Goal: Task Accomplishment & Management: Manage account settings

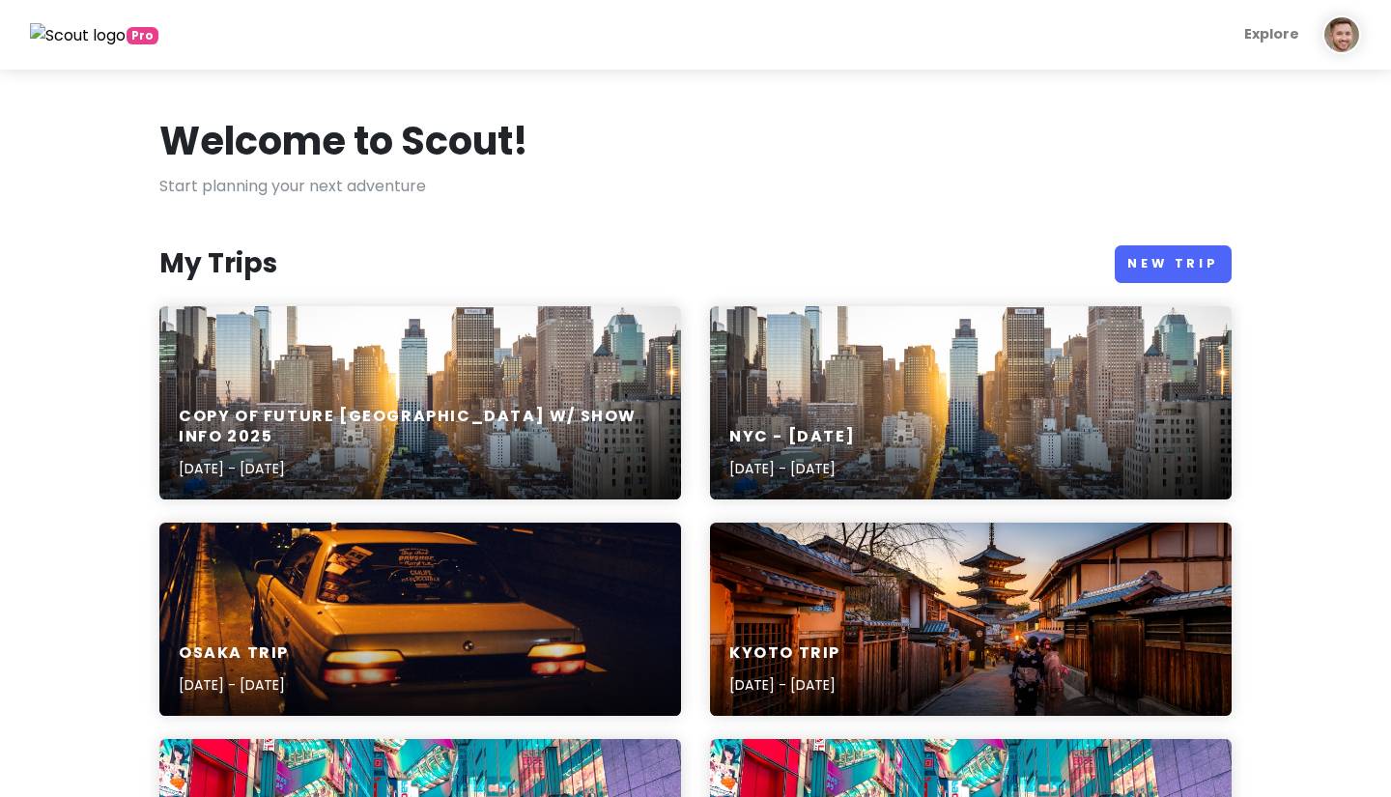
click at [555, 364] on div "Copy of Future [GEOGRAPHIC_DATA] w/ Show Info [DATE], 2025 - [DATE]" at bounding box center [420, 402] width 522 height 193
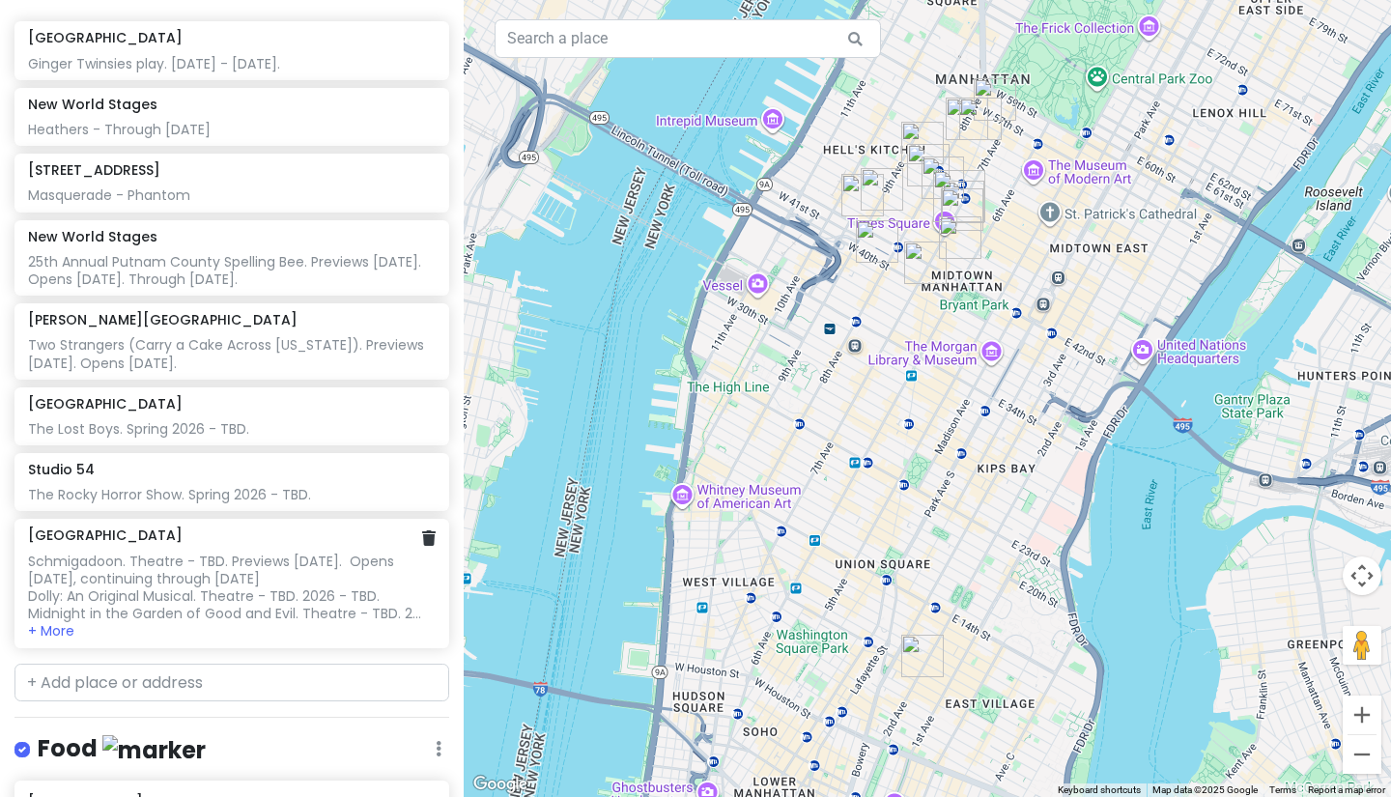
scroll to position [415, 0]
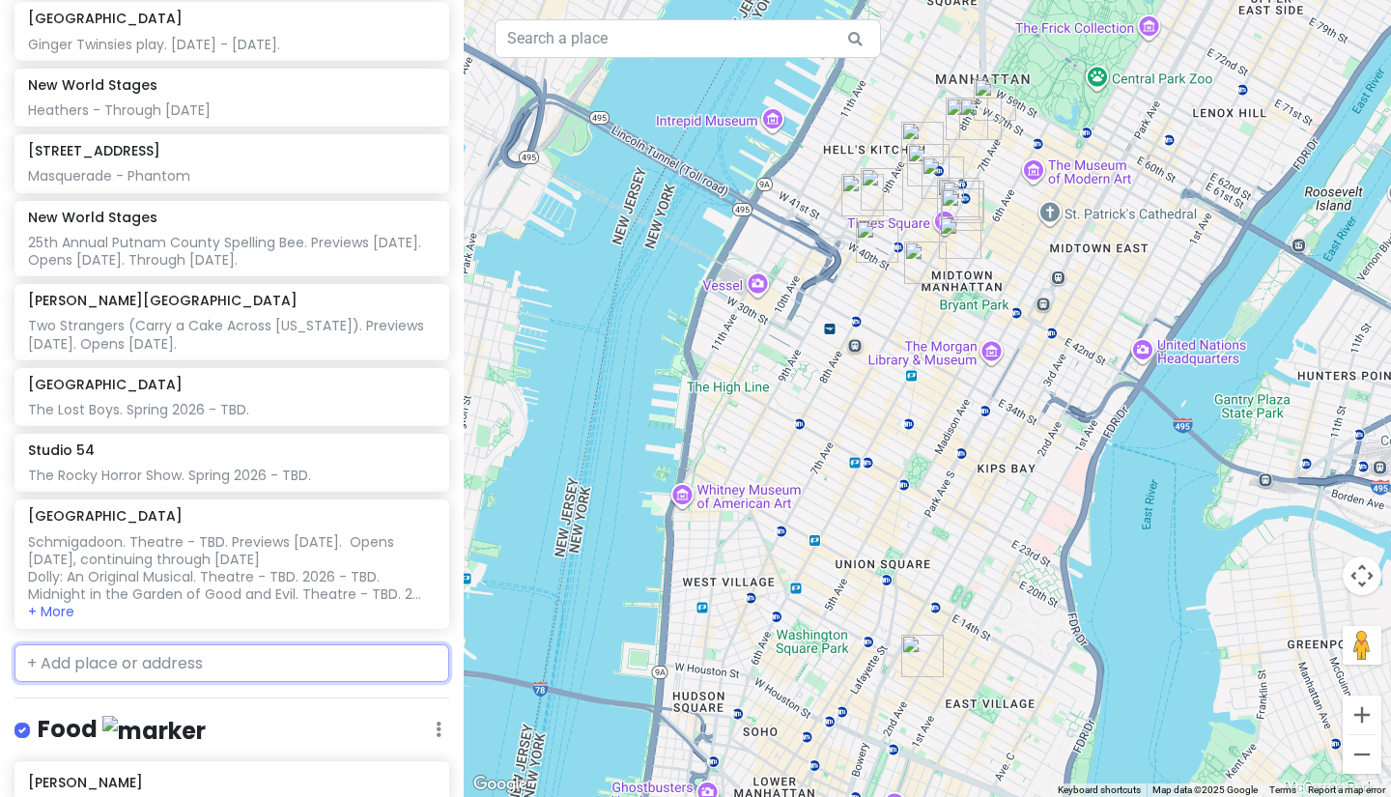
click at [156, 644] on input "text" at bounding box center [231, 663] width 435 height 39
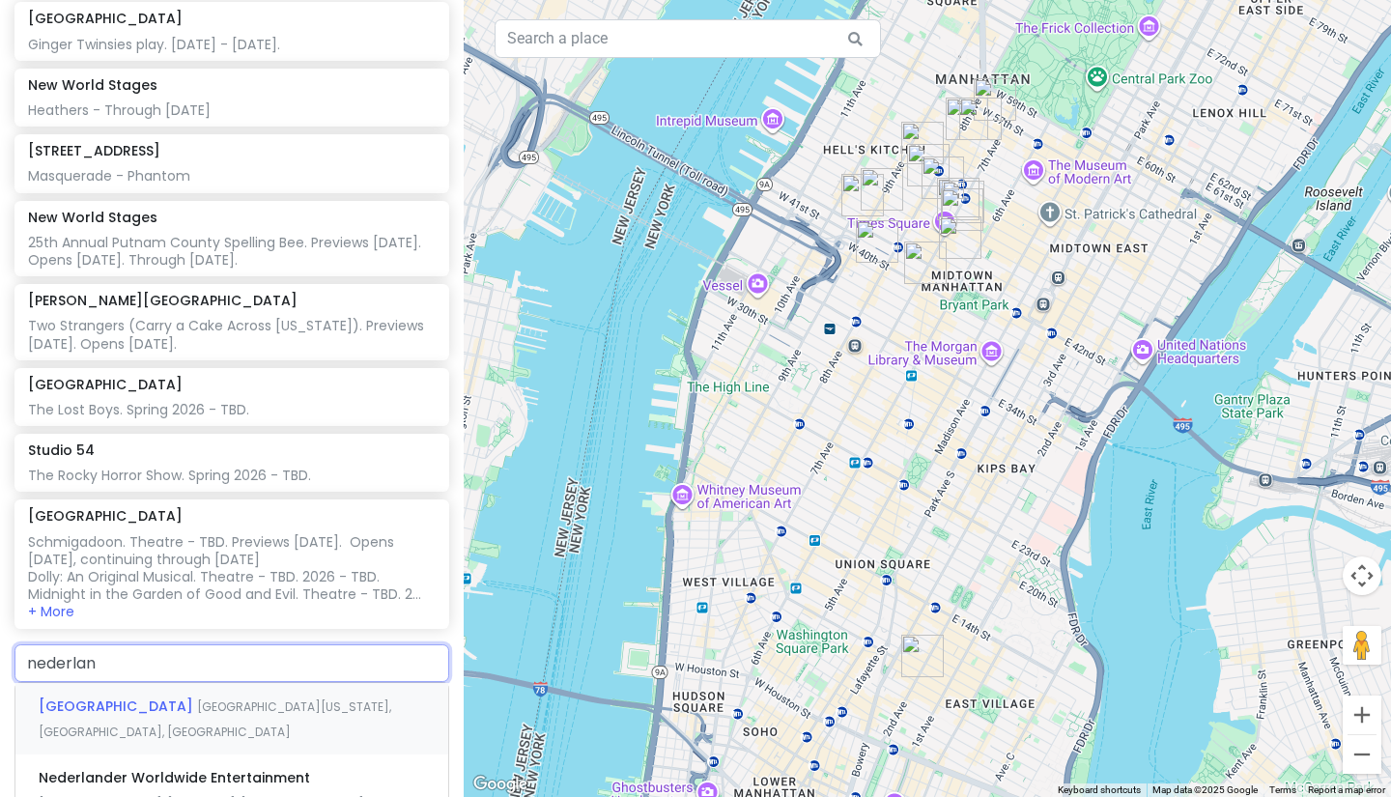
type input "[GEOGRAPHIC_DATA]"
drag, startPoint x: 156, startPoint y: 620, endPoint x: 183, endPoint y: 655, distance: 44.0
click at [183, 698] on span "[GEOGRAPHIC_DATA][US_STATE], [GEOGRAPHIC_DATA], [GEOGRAPHIC_DATA]" at bounding box center [215, 719] width 353 height 42
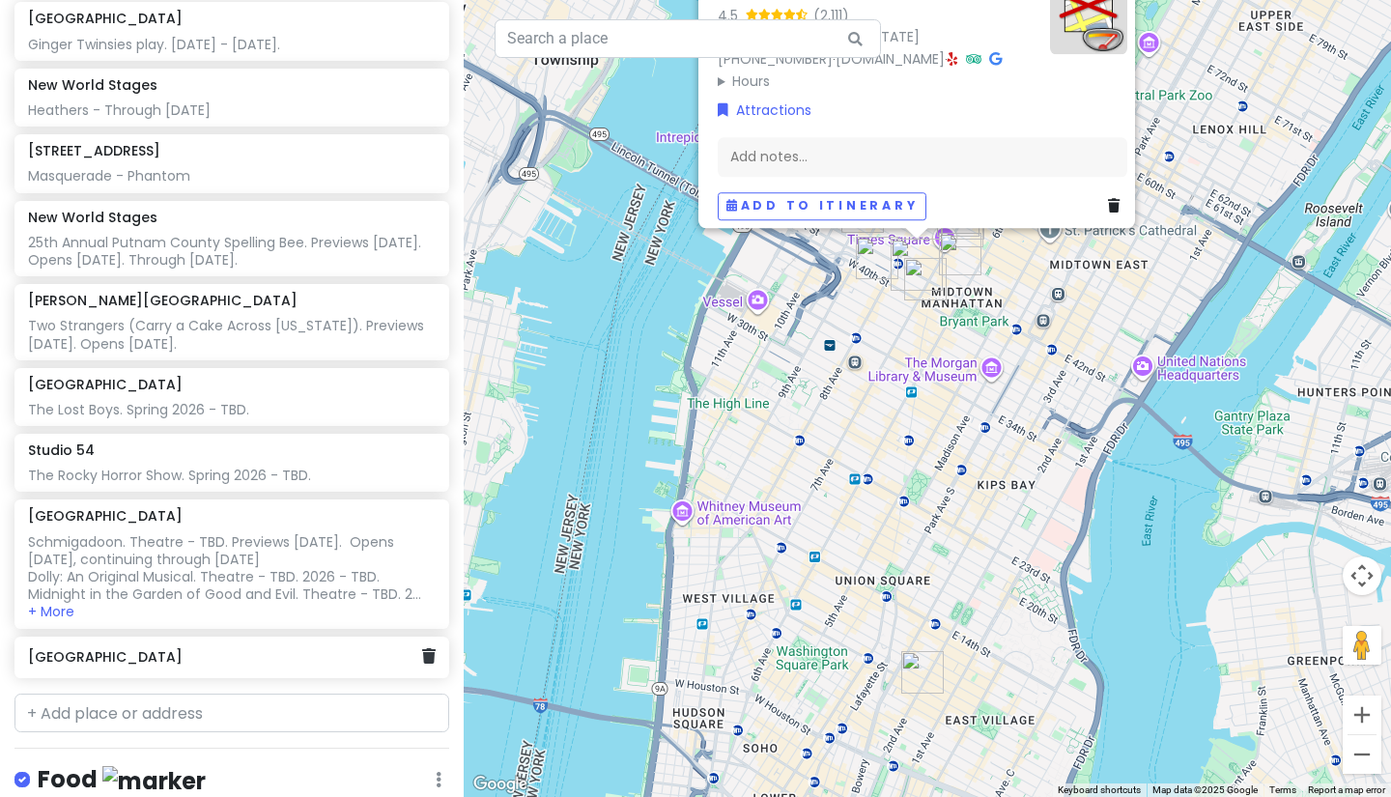
click at [159, 544] on div "Schmigadoon. Theatre - TBD. Previews [DATE]. Opens [DATE], continuing through […" at bounding box center [231, 568] width 407 height 71
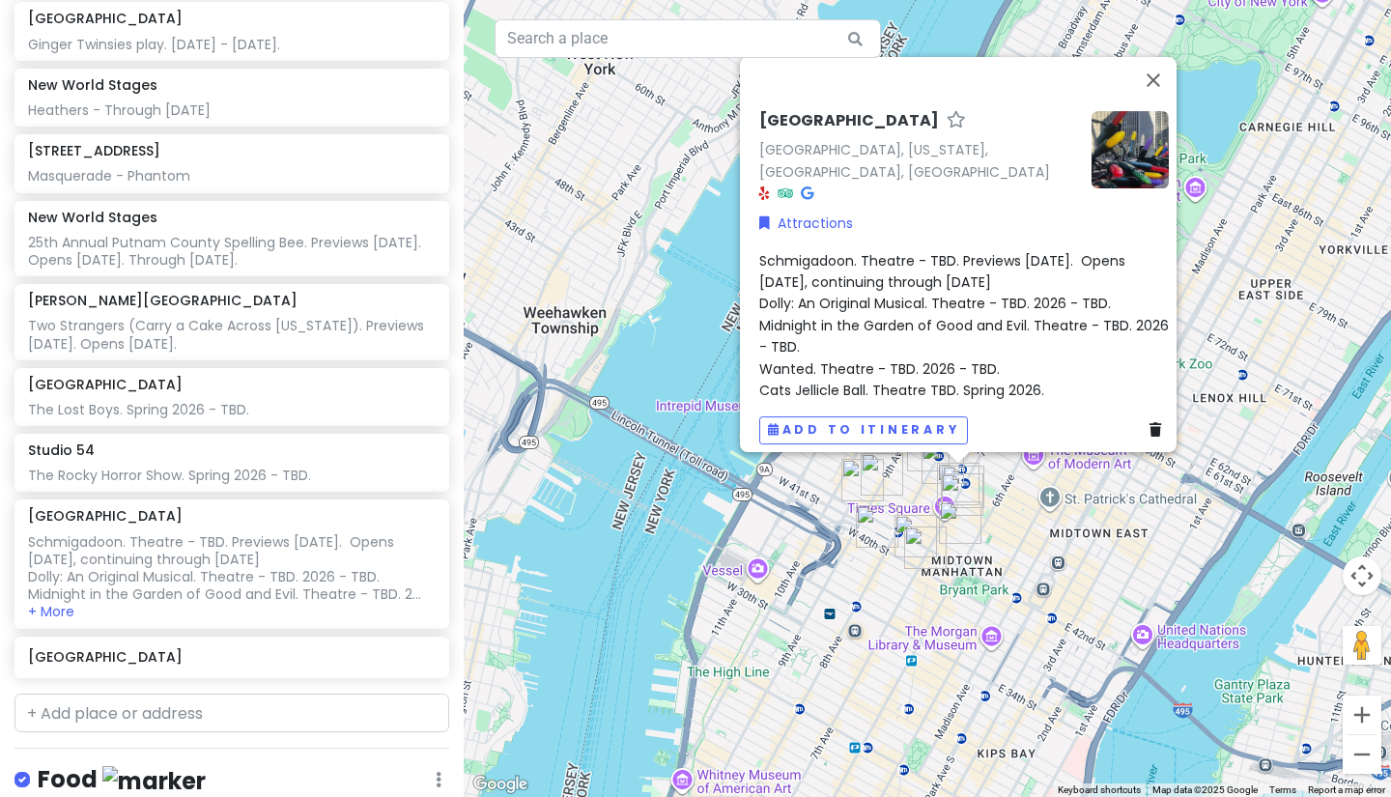
click at [912, 287] on span "Schmigadoon. Theatre - TBD. Previews [DATE]. Opens [DATE], continuing through […" at bounding box center [965, 324] width 413 height 149
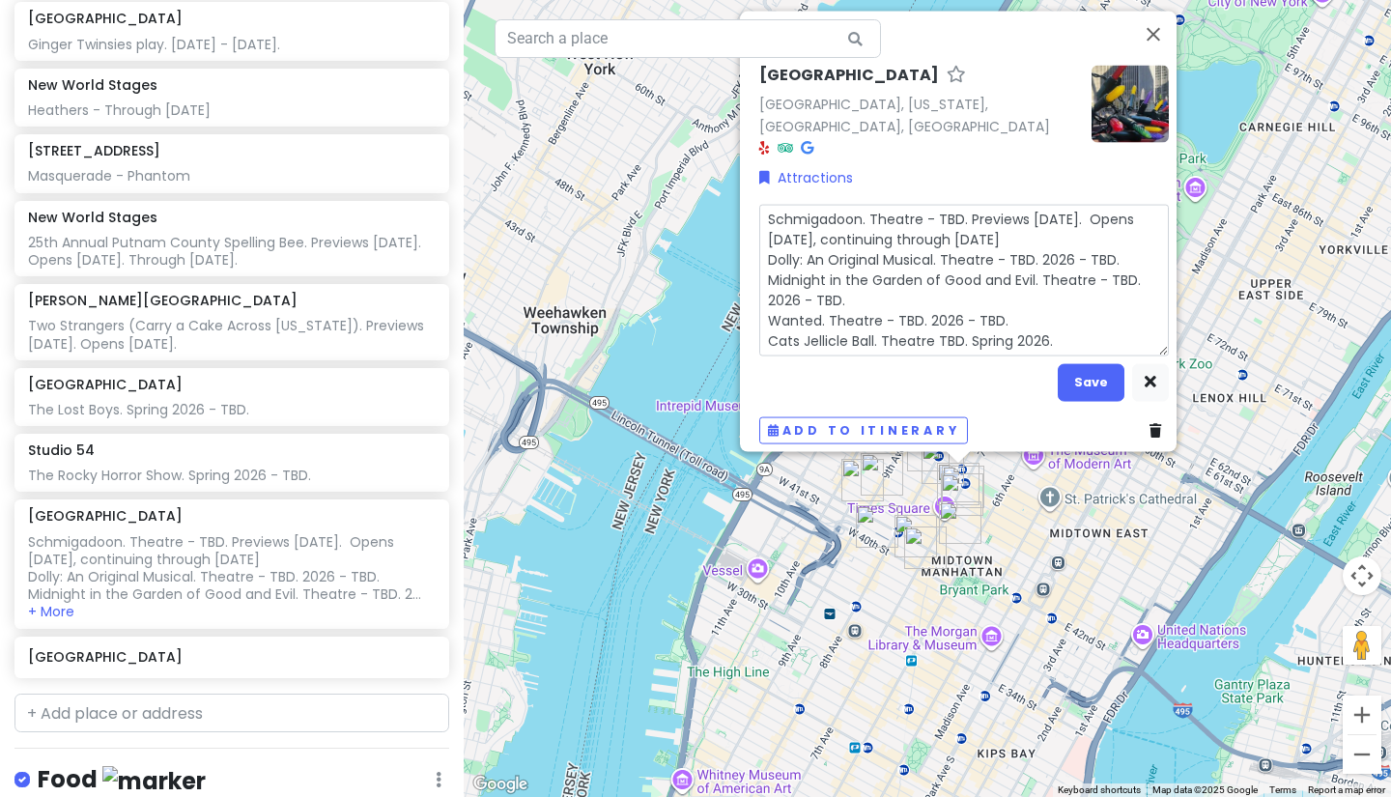
drag, startPoint x: 1106, startPoint y: 203, endPoint x: 682, endPoint y: 214, distance: 424.1
click at [682, 214] on div "[GEOGRAPHIC_DATA], [US_STATE], [GEOGRAPHIC_DATA], [GEOGRAPHIC_DATA] Attractions…" at bounding box center [927, 398] width 927 height 797
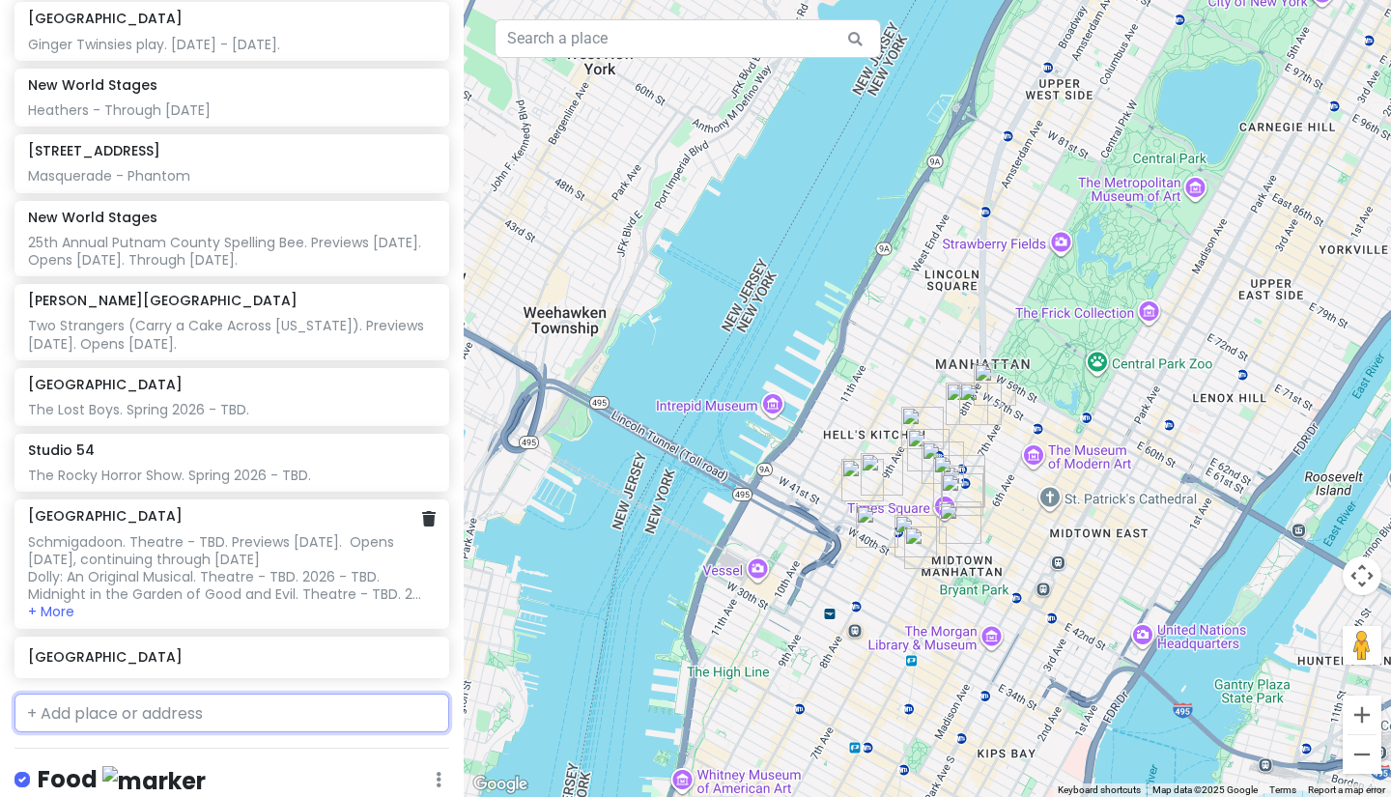
click at [297, 533] on div "Schmigadoon. Theatre - TBD. Previews [DATE]. Opens [DATE], continuing through […" at bounding box center [231, 568] width 407 height 71
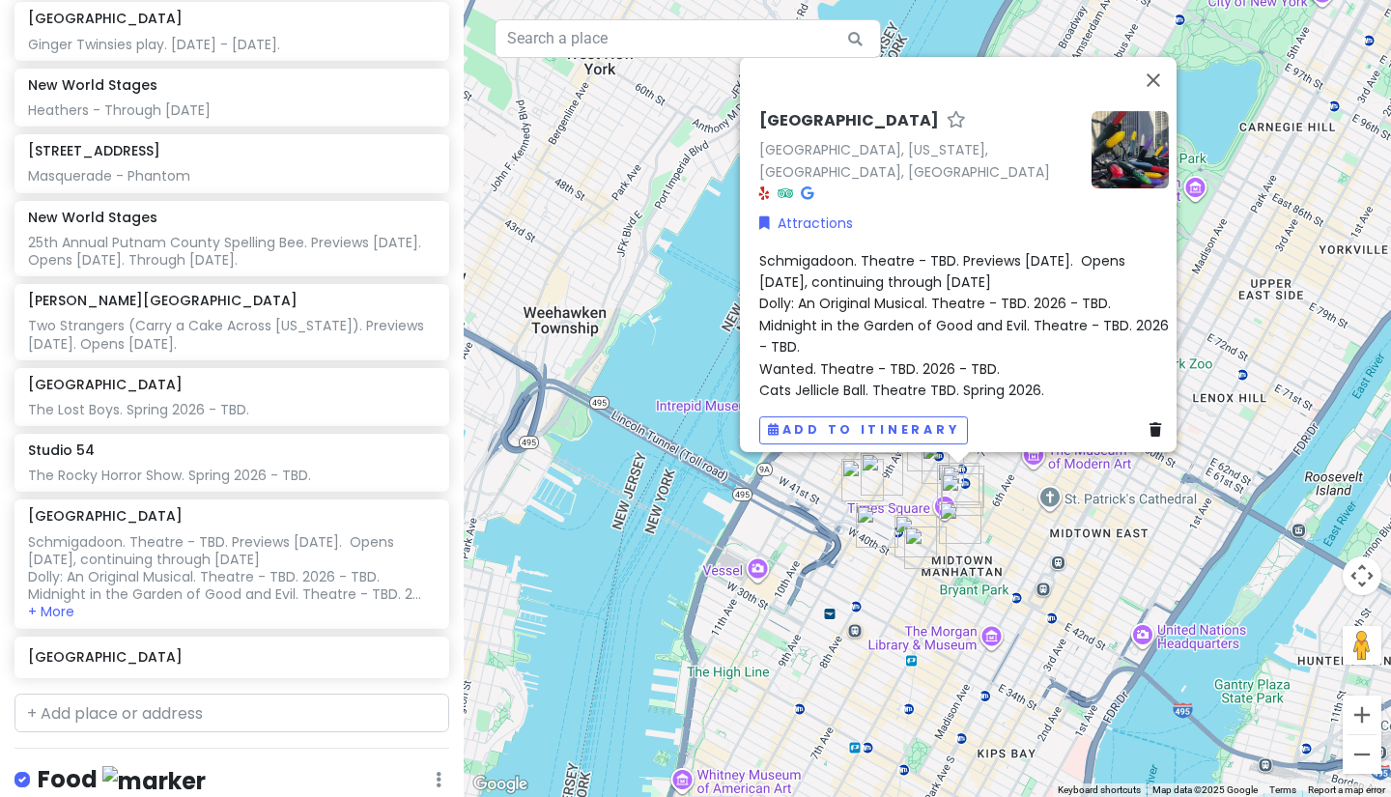
click at [1061, 265] on span "Schmigadoon. Theatre - TBD. Previews [DATE]. Opens [DATE], continuing through […" at bounding box center [965, 324] width 413 height 149
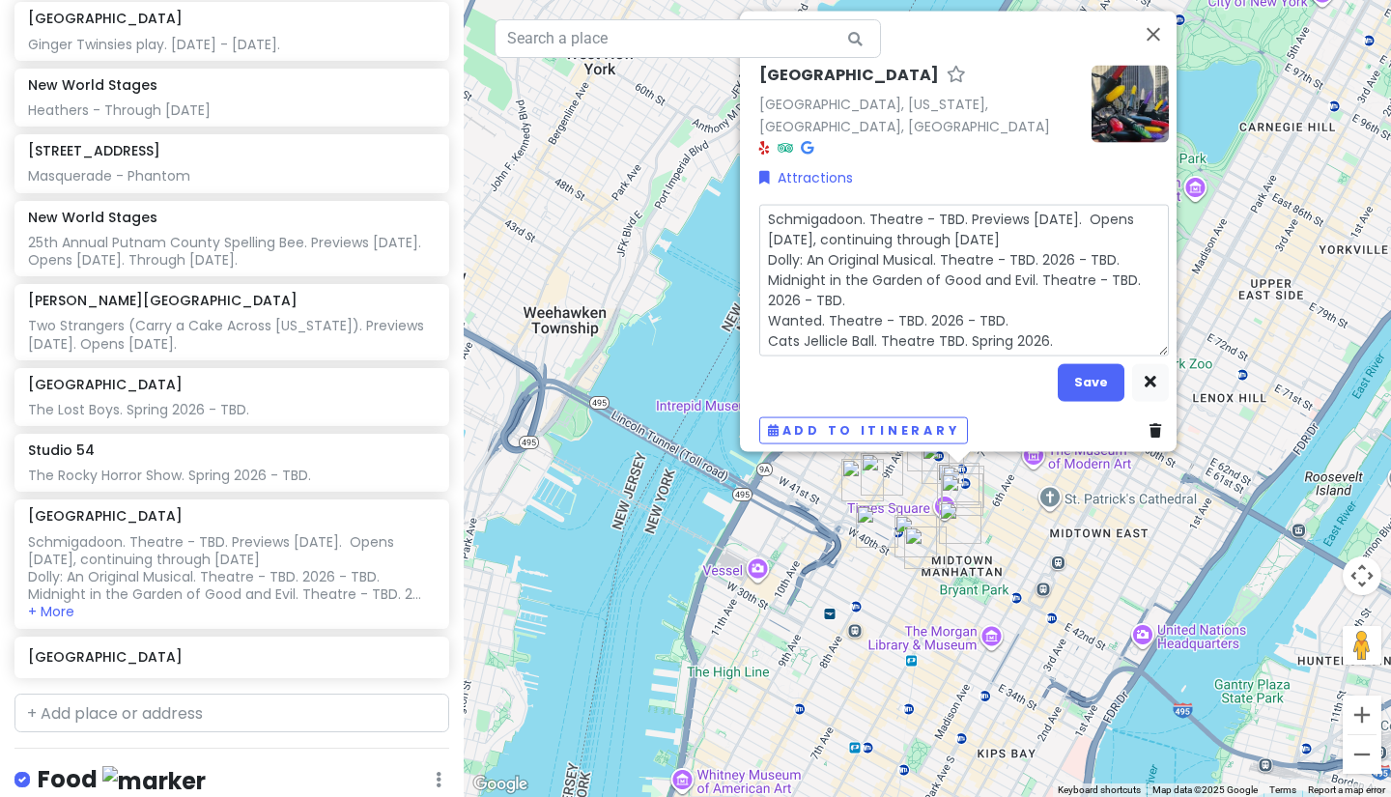
click at [1137, 219] on textarea "Schmigadoon. Theatre - TBD. Previews [DATE]. Opens [DATE], continuing through […" at bounding box center [963, 280] width 409 height 152
type textarea "x"
type textarea "Schmigadoon. Theatre - TBD. Previews [DATE]. Opens [DATE], continuing through […"
drag, startPoint x: 1137, startPoint y: 221, endPoint x: 751, endPoint y: 207, distance: 385.6
click at [759, 207] on textarea "Schmigadoon. Theatre - TBD. Previews [DATE]. Opens [DATE], continuing through […" at bounding box center [963, 280] width 409 height 152
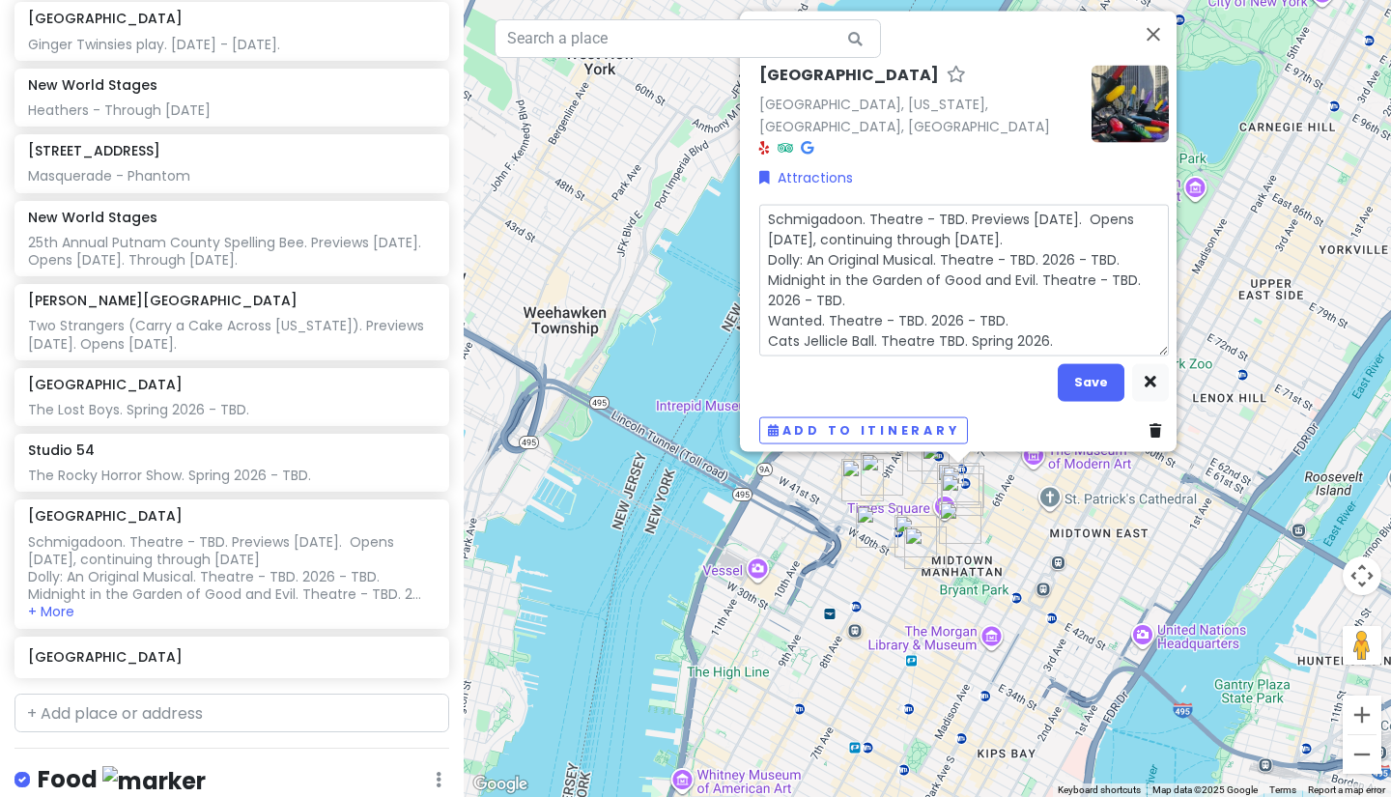
type textarea "x"
type textarea "Dolly: An Original Musical. Theatre - TBD. 2026 - TBD. Midnight in the Garden o…"
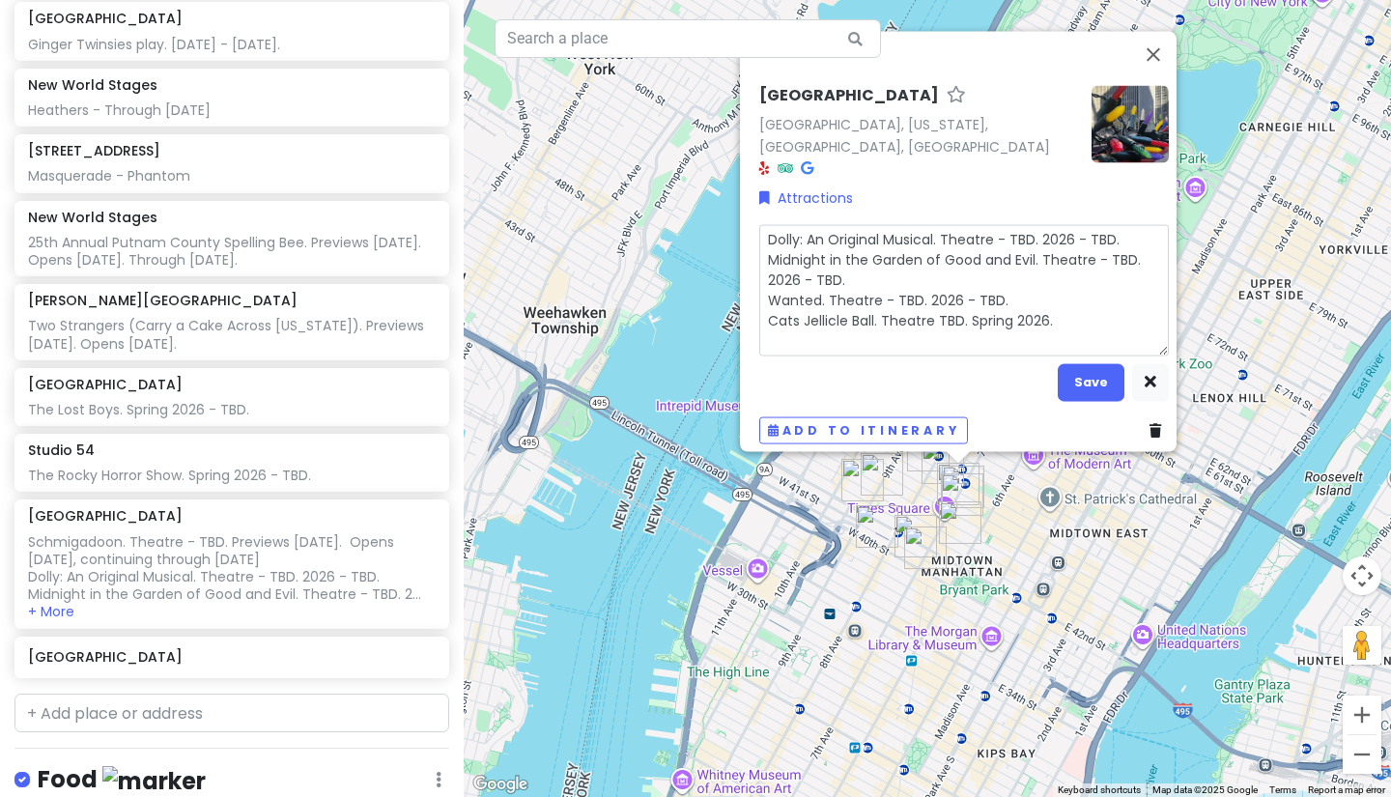
type textarea "x"
type textarea "Dolly: An Original Musical. Theatre - TBD. 2026 - TBD. Midnight in the Garden o…"
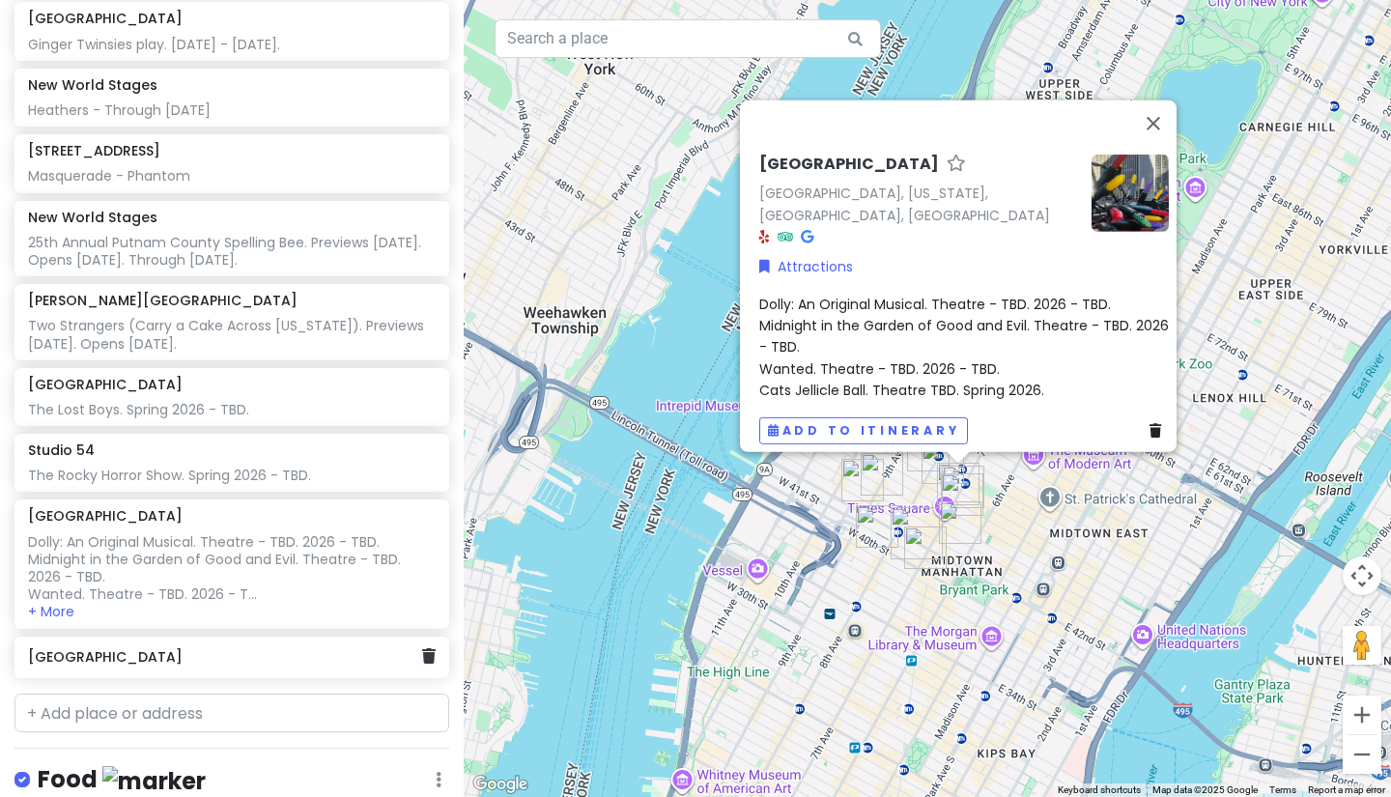
click at [195, 648] on h6 "[GEOGRAPHIC_DATA]" at bounding box center [224, 656] width 393 height 17
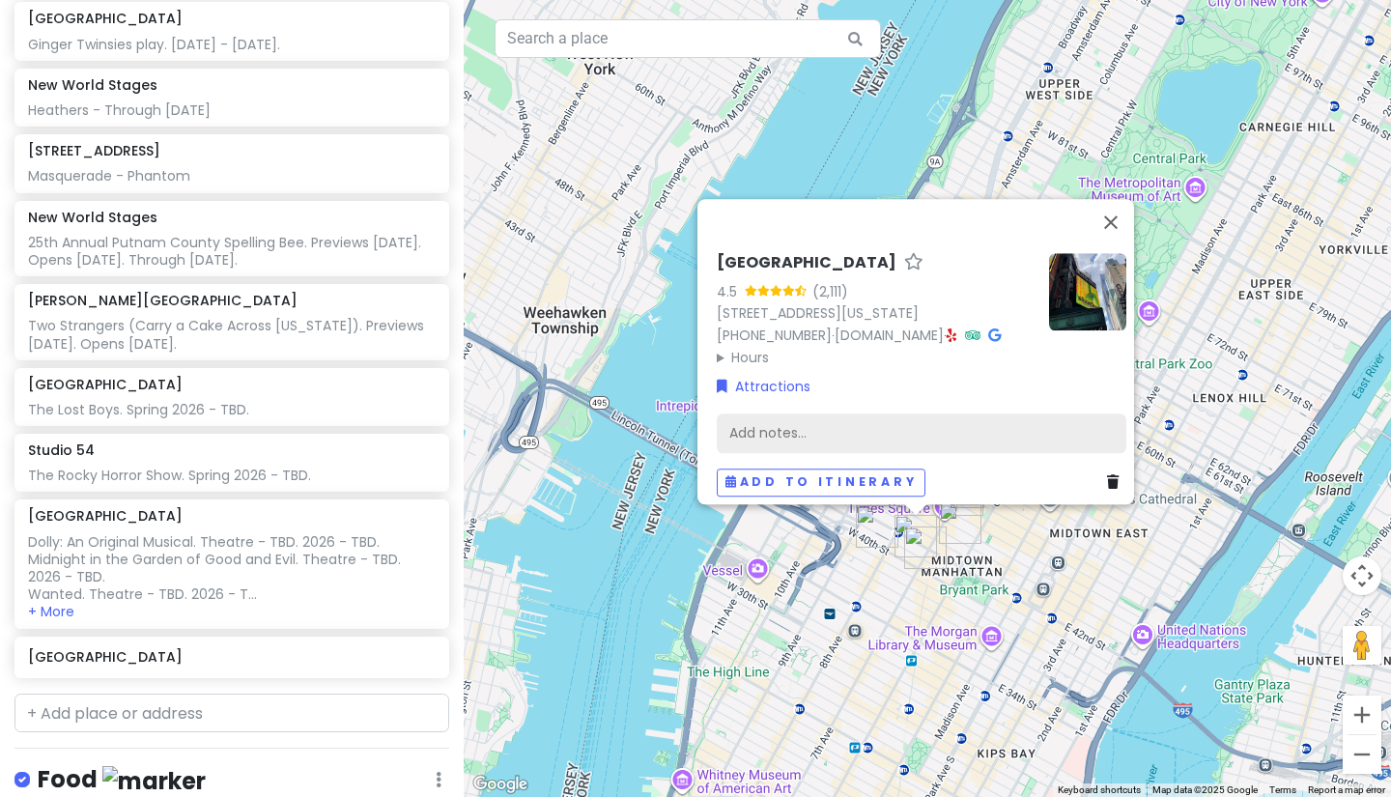
click at [838, 414] on div "Add notes..." at bounding box center [921, 432] width 409 height 41
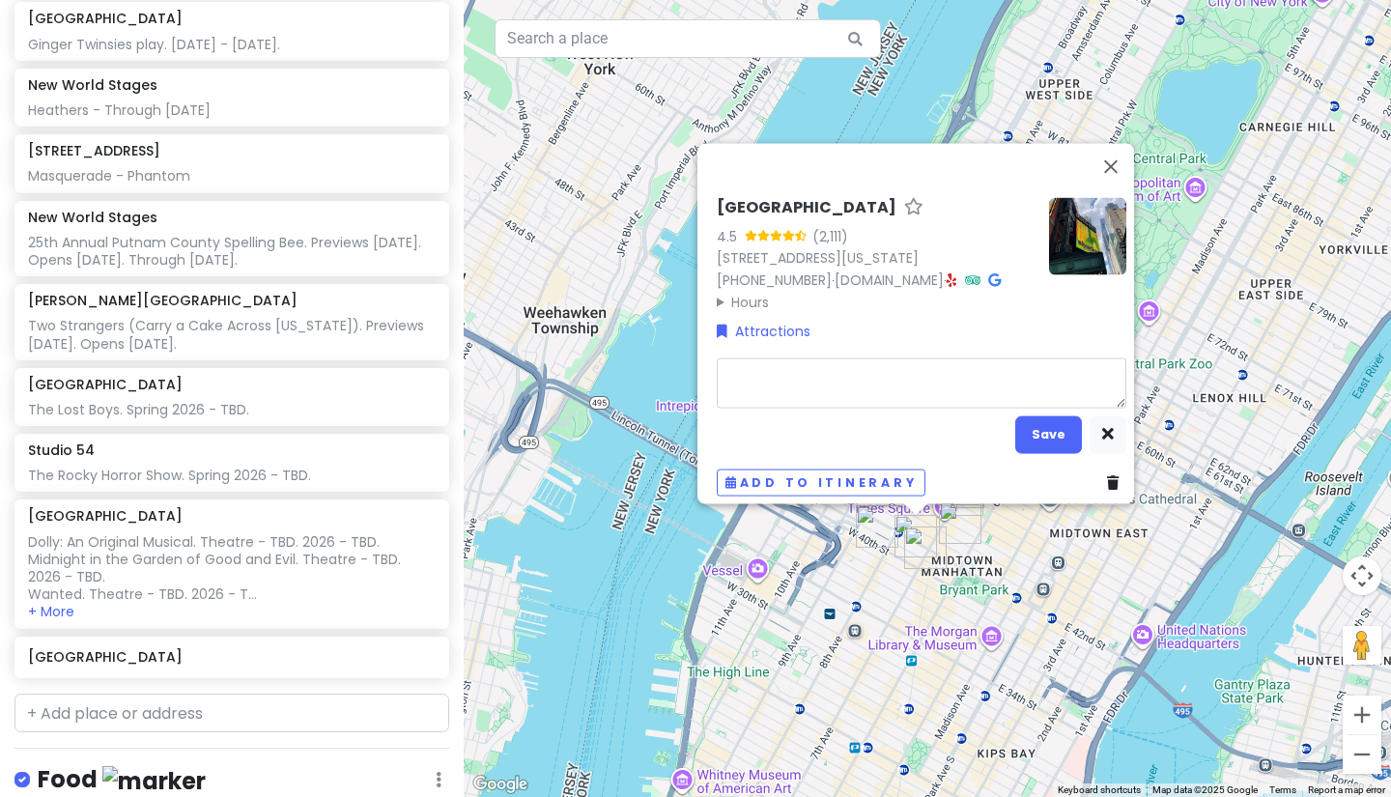
type textarea "x"
type textarea "Schmigadoon. Theatre - TBD. Previews [DATE]. Opens [DATE], continuing through […"
drag, startPoint x: 917, startPoint y: 361, endPoint x: 820, endPoint y: 361, distance: 96.6
click at [820, 361] on textarea "Schmigadoon. Theatre - TBD. Previews [DATE]. Opens [DATE], continuing through […" at bounding box center [921, 382] width 409 height 50
type textarea "x"
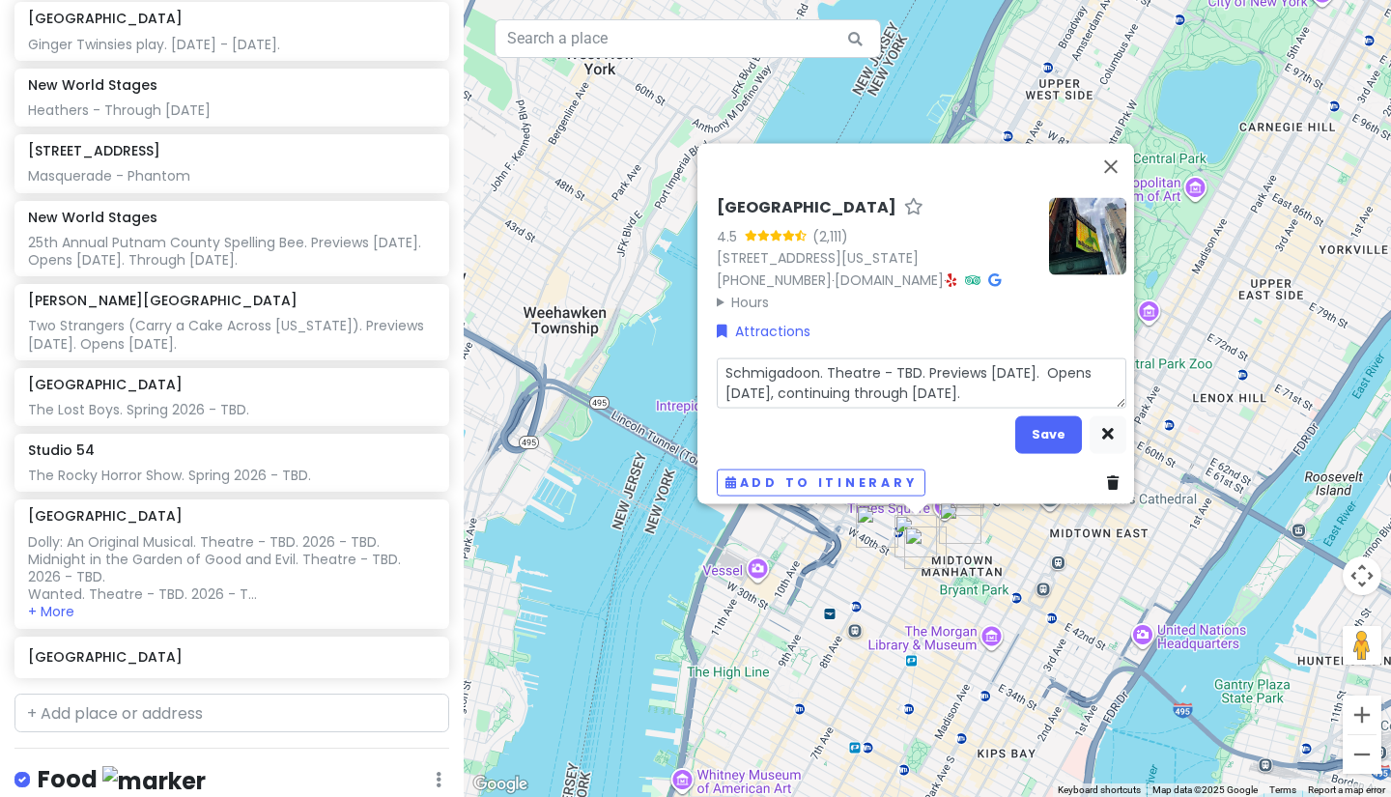
type textarea "Schmigadoon. Previews [DATE]. Opens [DATE], continuing through [DATE]."
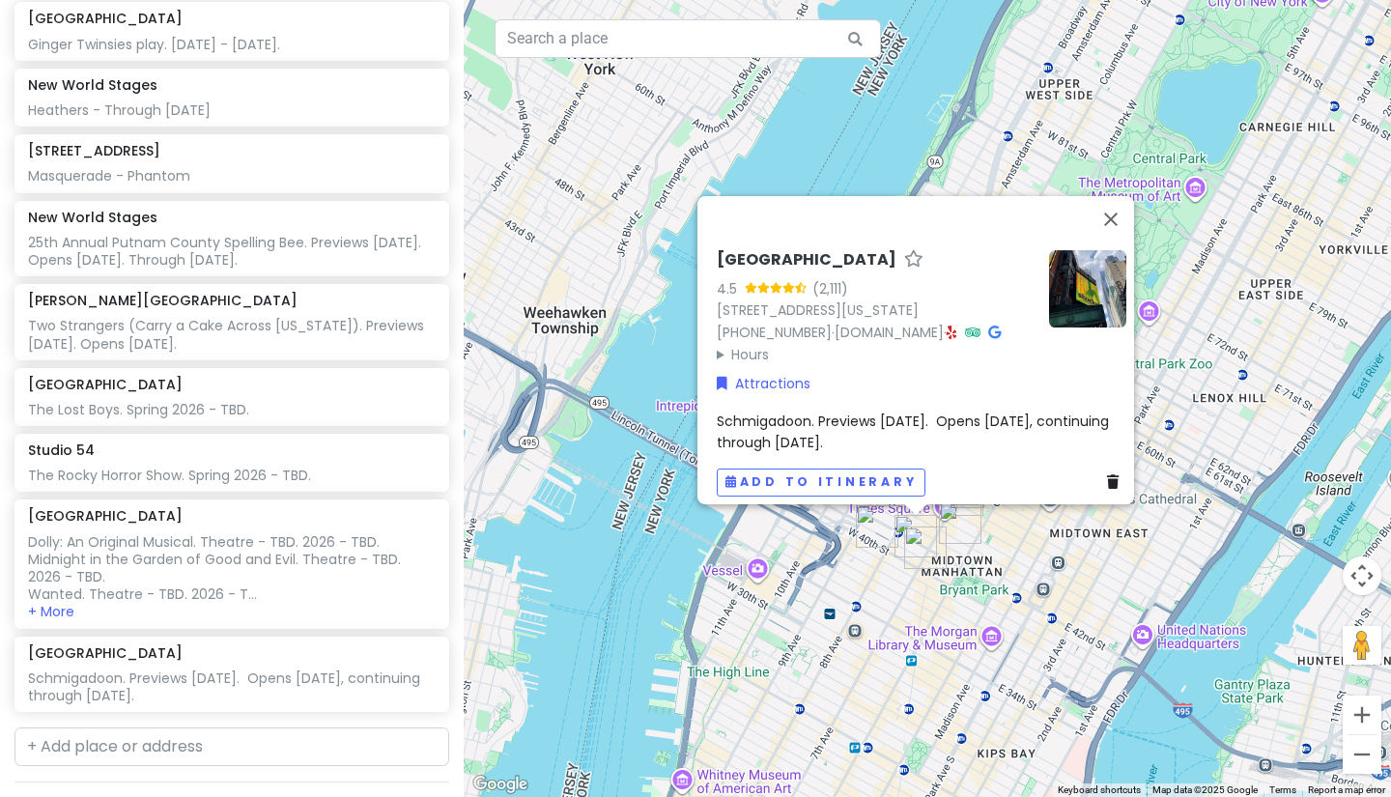
click at [651, 653] on div "[GEOGRAPHIC_DATA] 4.5 (2,111) [STREET_ADDRESS][US_STATE] [PHONE_NUMBER] · [DOMA…" at bounding box center [927, 398] width 927 height 797
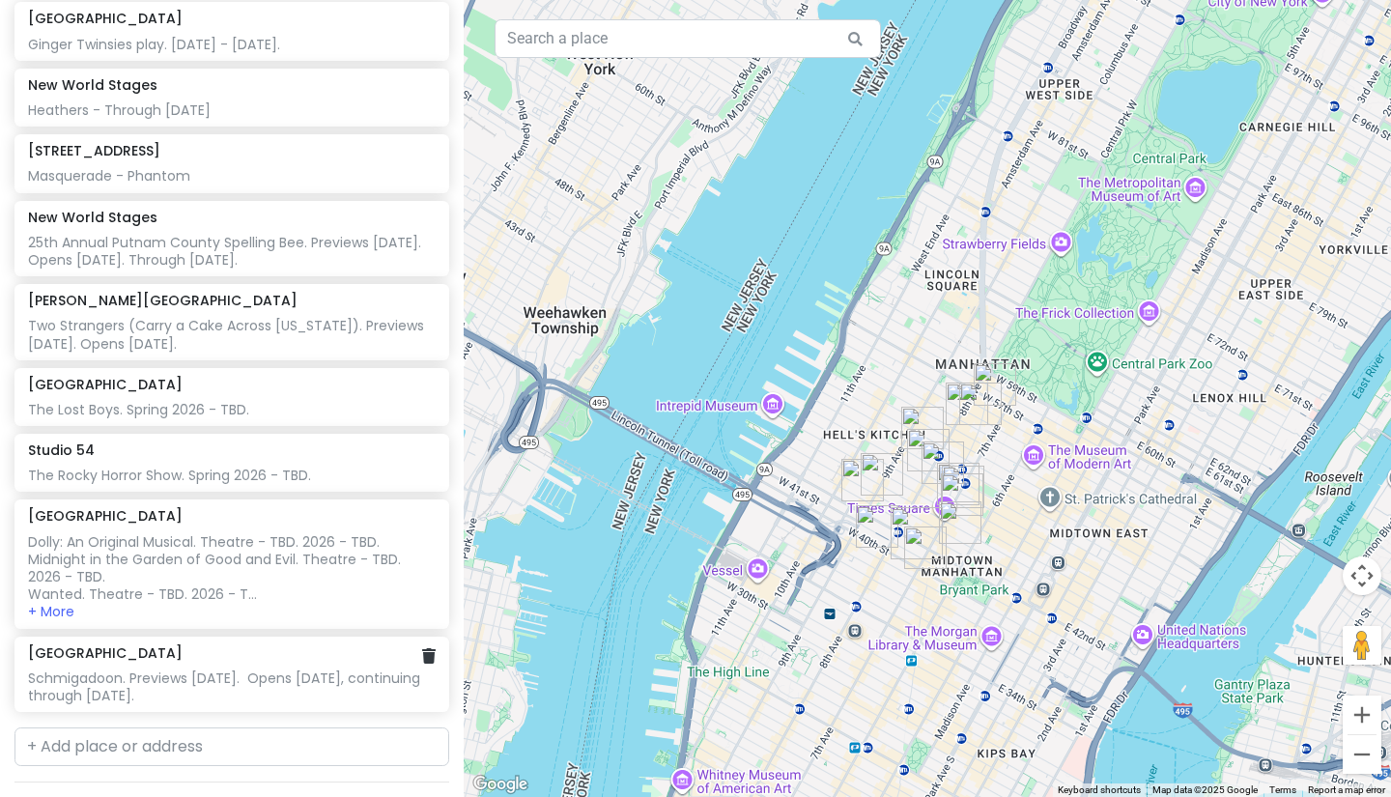
scroll to position [416, 0]
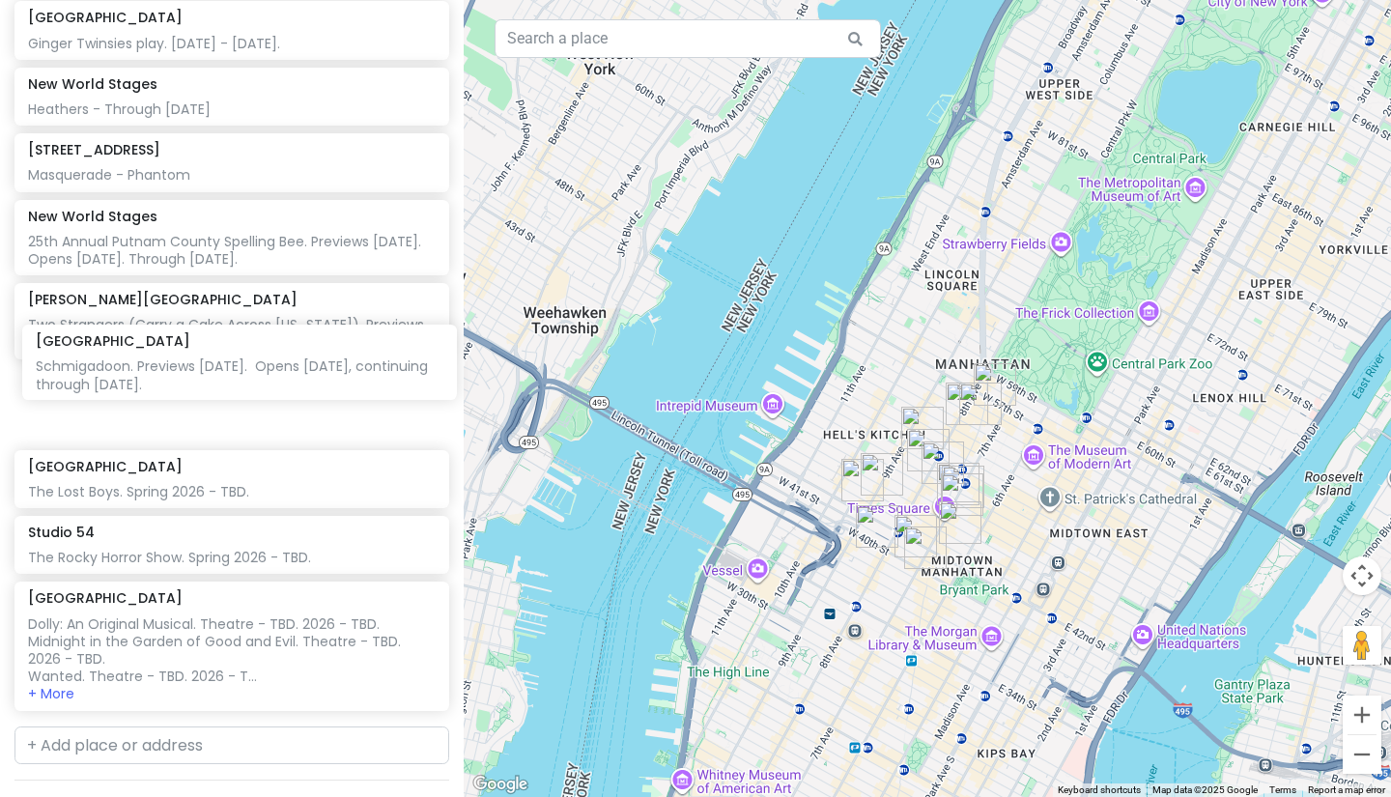
drag, startPoint x: 168, startPoint y: 646, endPoint x: 176, endPoint y: 383, distance: 262.8
click at [176, 383] on div "Orpheum Theatre Ginger Twinsies play. [DATE] - [DATE]. New World Stages Heather…" at bounding box center [232, 359] width 464 height 717
